Goal: Task Accomplishment & Management: Complete application form

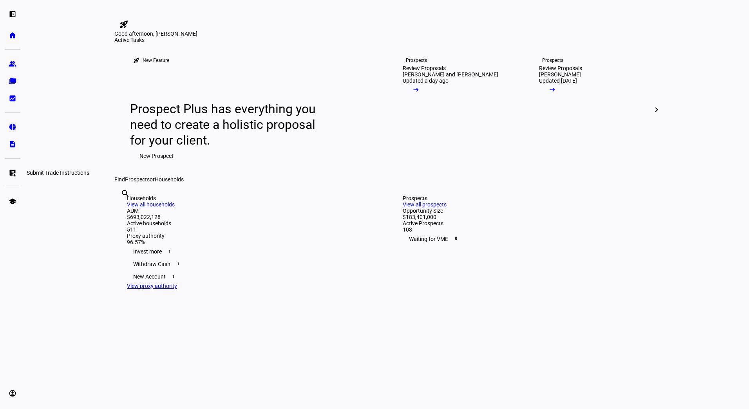
click at [14, 171] on eth-mat-symbol "list_alt_add" at bounding box center [13, 173] width 8 height 8
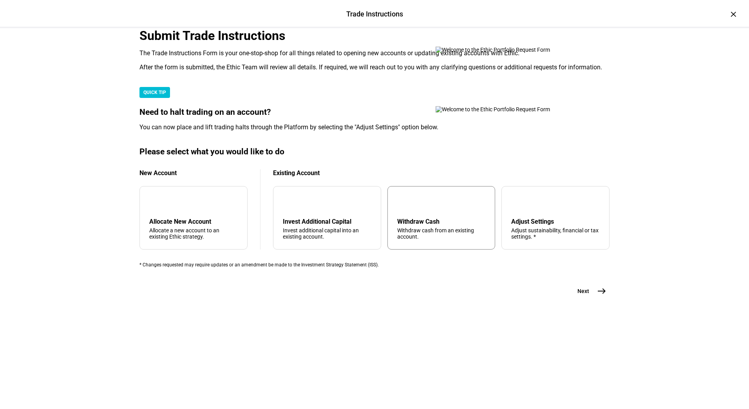
click at [416, 249] on div "arrow_upward Withdraw Cash Withdraw cash from an existing account." at bounding box center [441, 217] width 108 height 63
click at [604, 299] on span "east" at bounding box center [602, 291] width 16 height 16
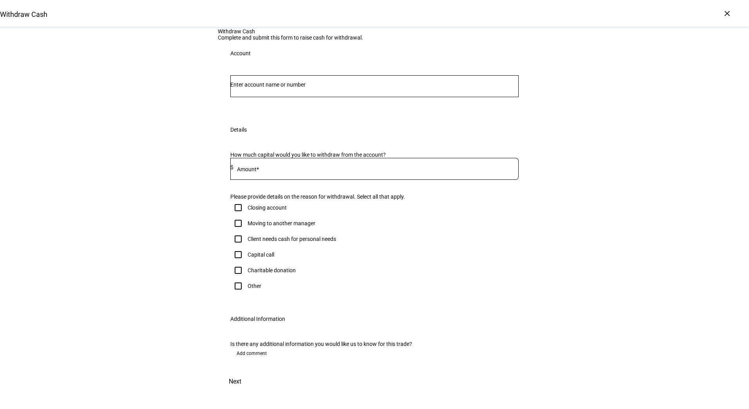
click at [320, 88] on input "Number" at bounding box center [374, 84] width 288 height 6
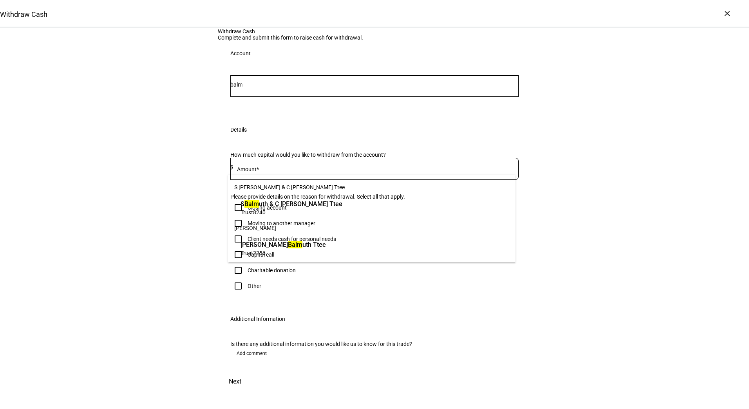
type input "balm"
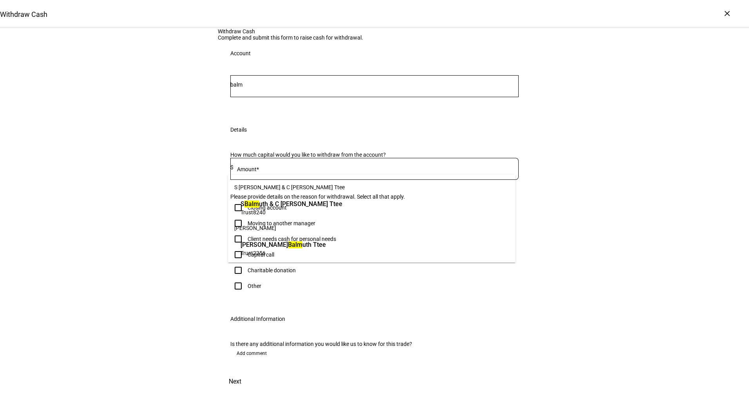
click at [326, 249] on span "Trust 2256" at bounding box center [282, 252] width 85 height 7
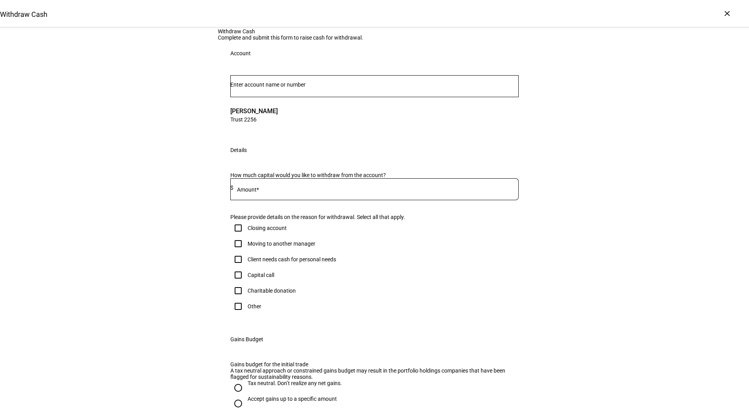
click at [446, 191] on input at bounding box center [375, 187] width 285 height 6
type input "80,000"
click at [288, 262] on div "Client needs cash for personal needs" at bounding box center [292, 259] width 89 height 6
click at [246, 267] on input "Client needs cash for personal needs" at bounding box center [238, 259] width 16 height 16
checkbox input "true"
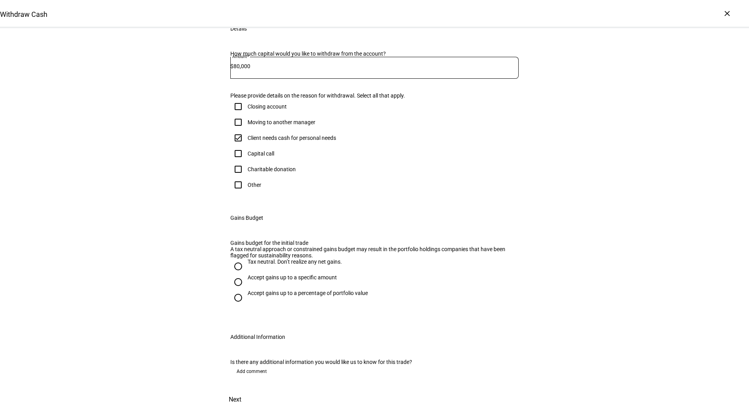
scroll to position [133, 0]
click at [267, 280] on div "Accept gains up to a specific amount" at bounding box center [292, 277] width 89 height 6
click at [246, 290] on input "Accept gains up to a specific amount" at bounding box center [238, 282] width 16 height 16
radio input "true"
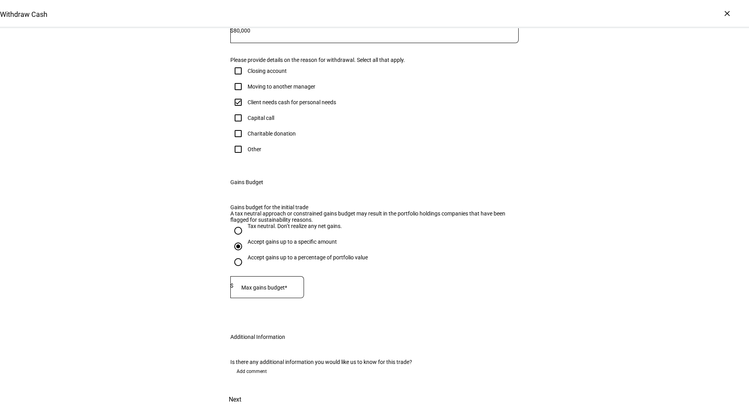
scroll to position [206, 0]
click at [287, 291] on mat-label "Max gains budget*" at bounding box center [264, 287] width 46 height 6
type input "60,000"
click at [241, 390] on span "Next" at bounding box center [235, 399] width 13 height 19
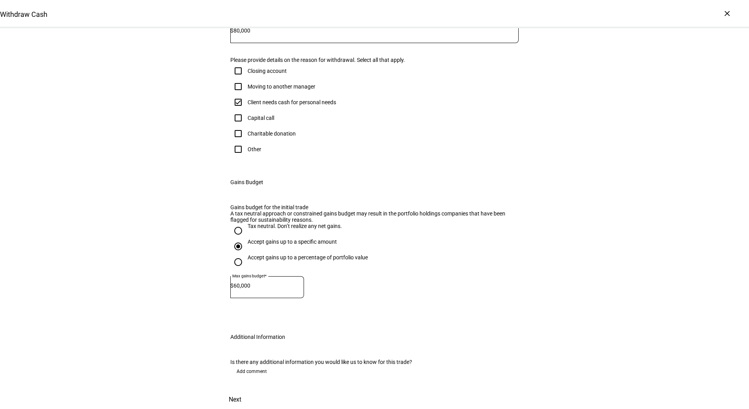
scroll to position [0, 0]
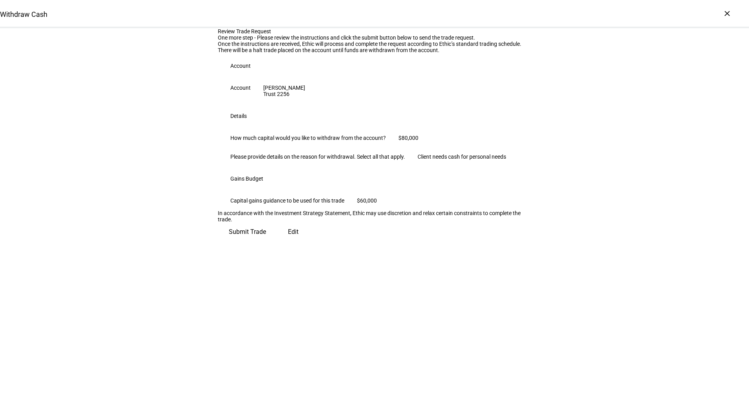
click at [266, 241] on span "Submit Trade" at bounding box center [247, 231] width 37 height 19
